Goal: Information Seeking & Learning: Learn about a topic

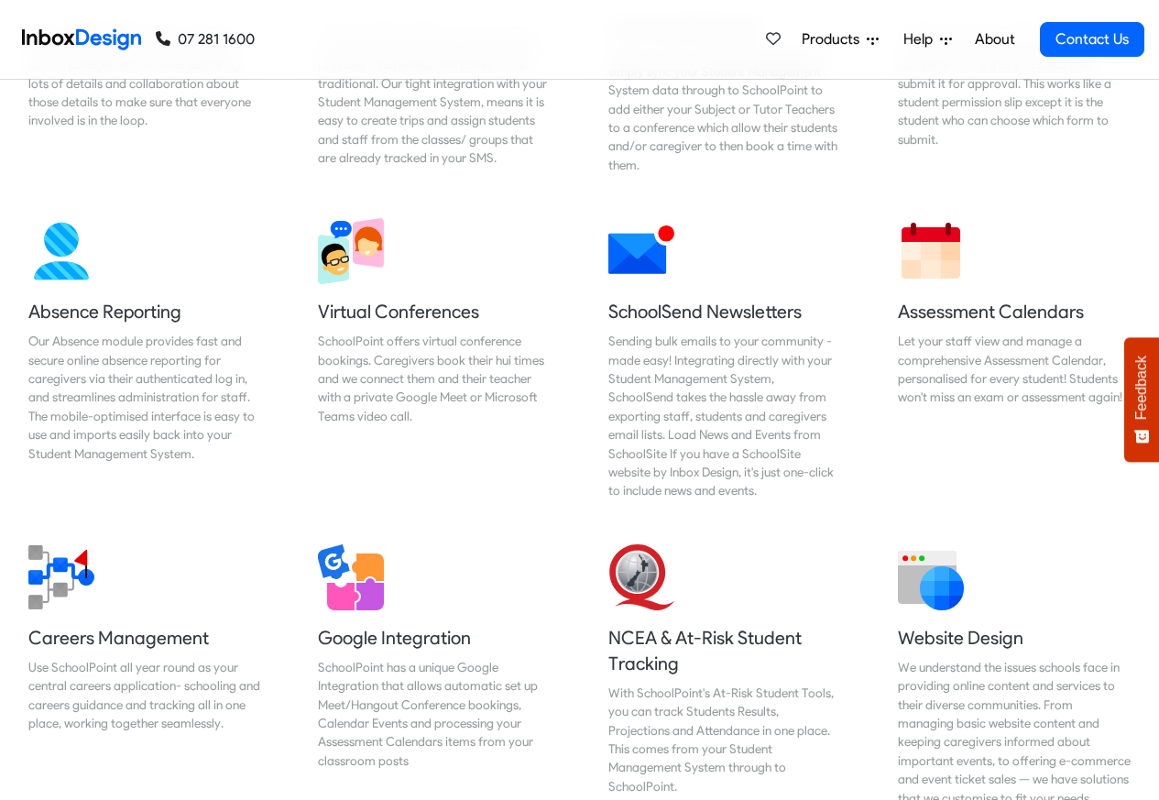
scroll to position [1430, 0]
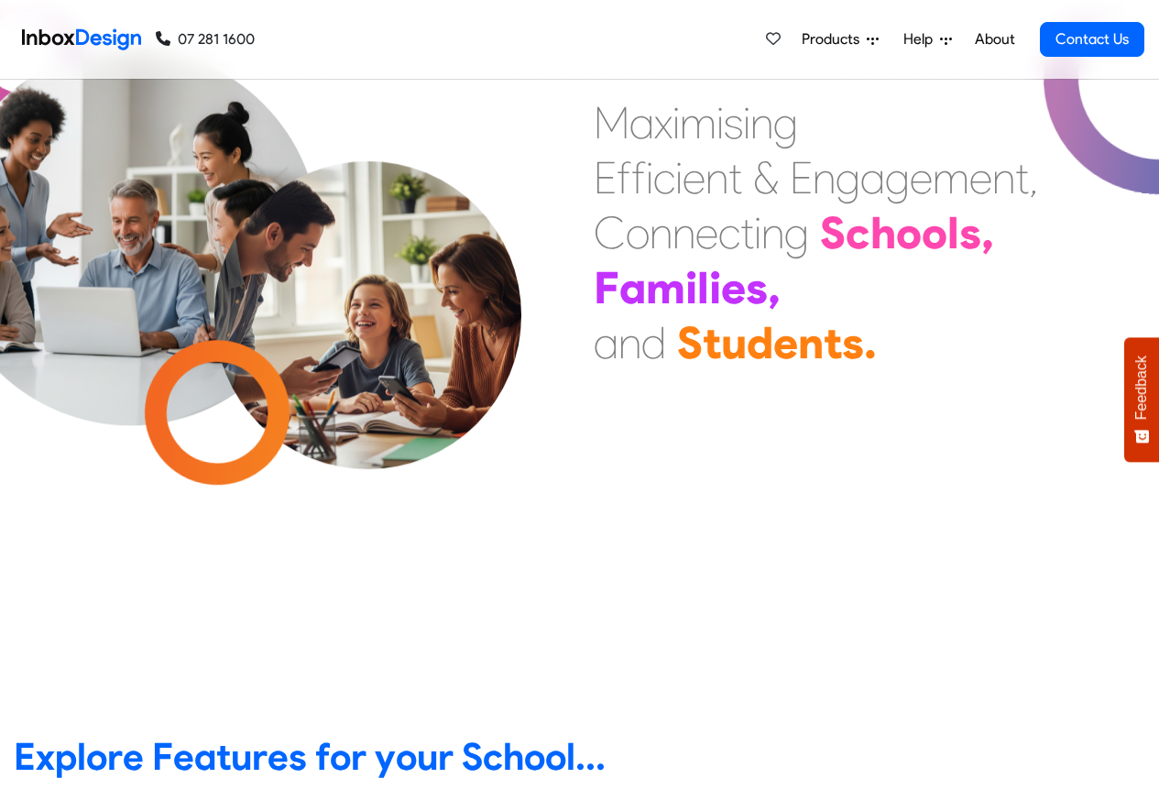
scroll to position [660, 0]
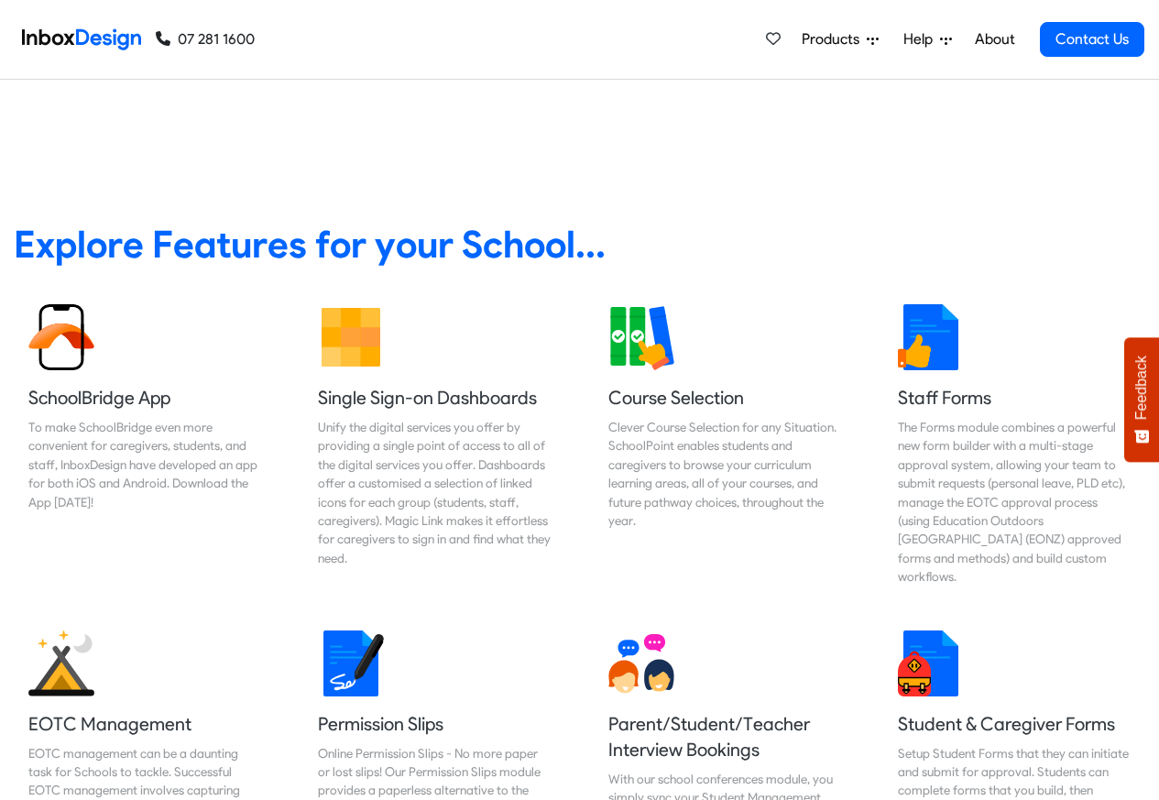
click at [832, 39] on span "Products" at bounding box center [834, 39] width 65 height 22
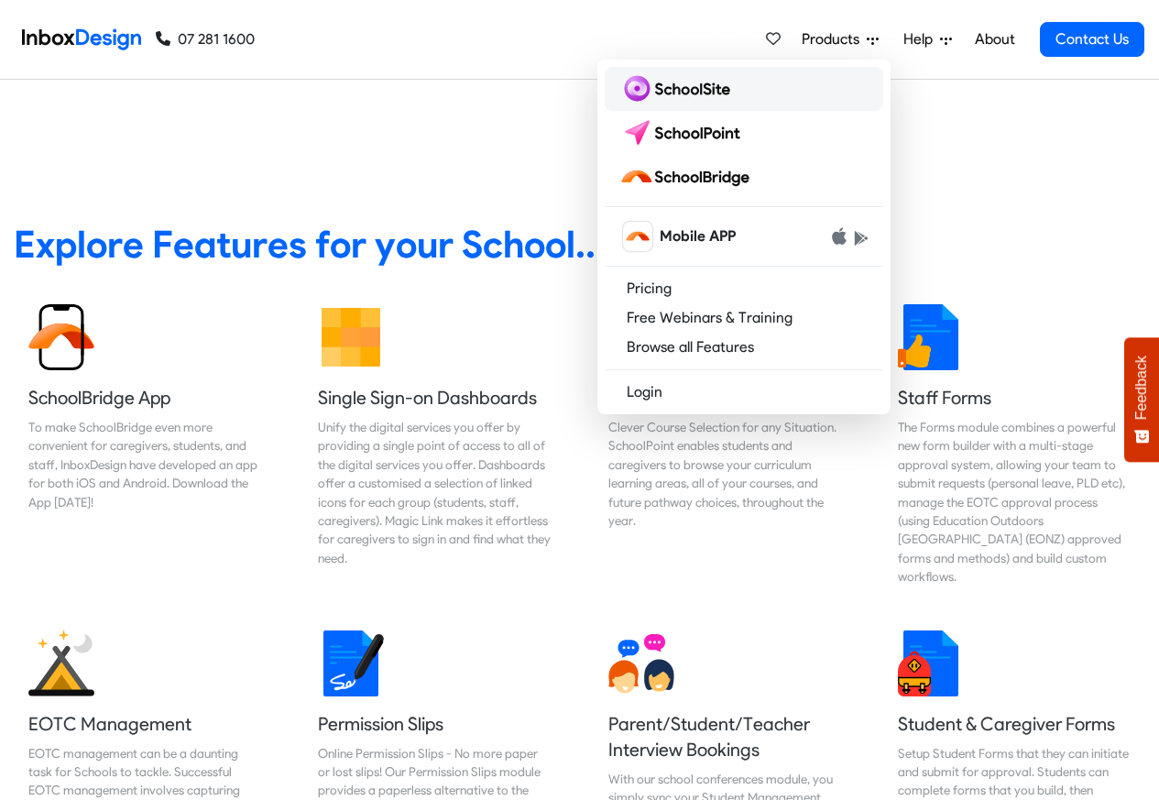
click at [670, 96] on img at bounding box center [678, 88] width 118 height 29
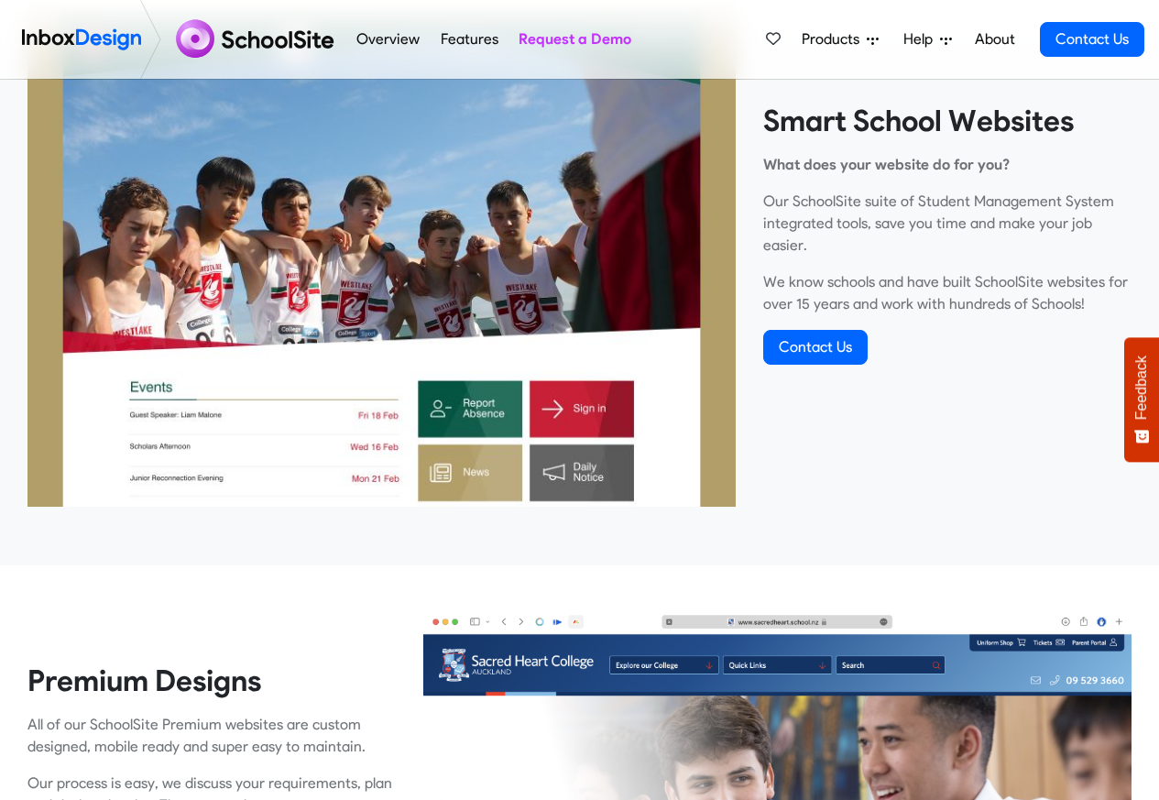
scroll to position [660, 0]
